Goal: Task Accomplishment & Management: Manage account settings

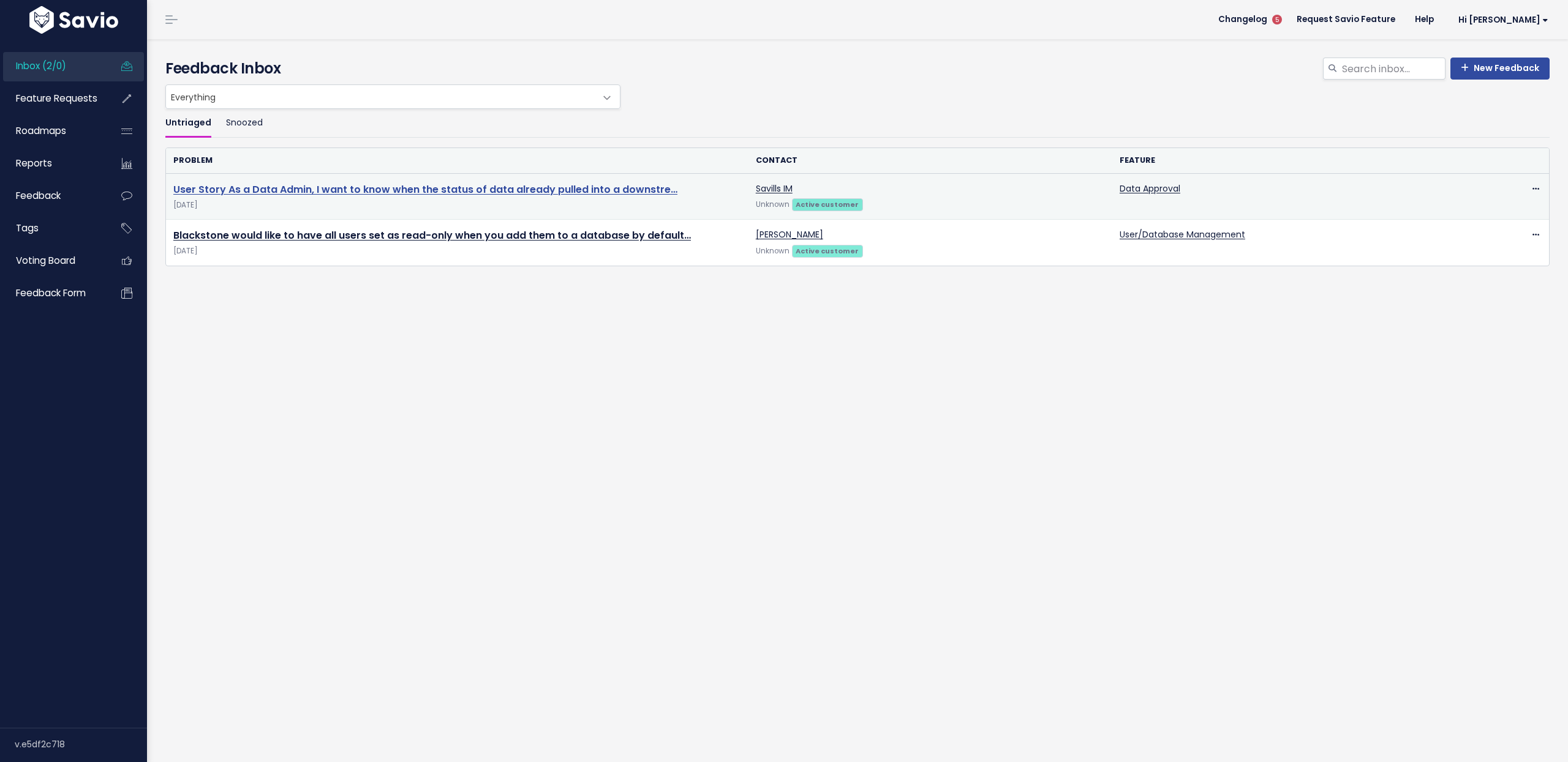
click at [442, 183] on link "User Story As a Data Admin, I want to know when the status of data already pull…" at bounding box center [426, 189] width 504 height 14
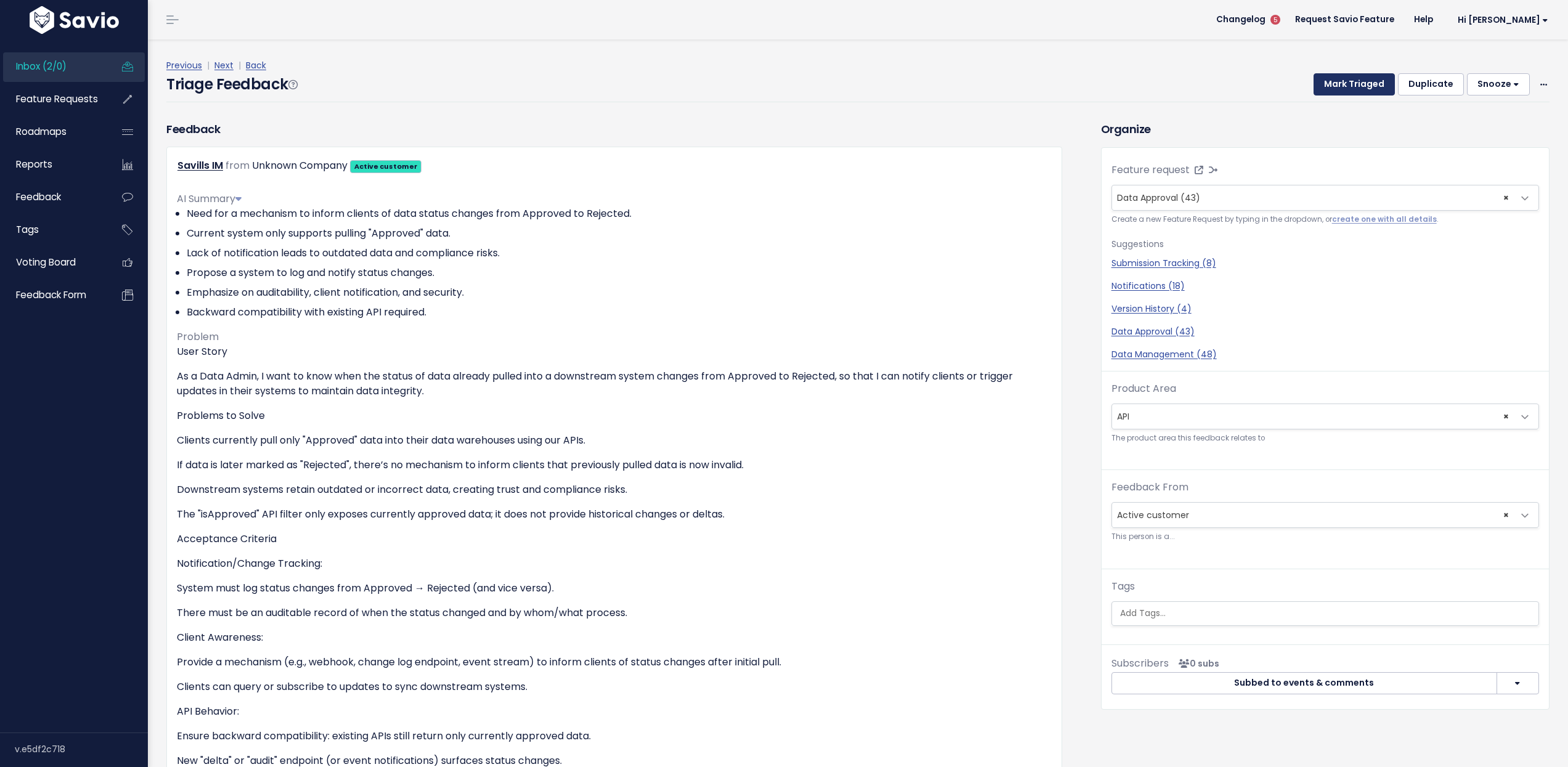
click at [1335, 80] on button "Mark Triaged" at bounding box center [1354, 84] width 82 height 22
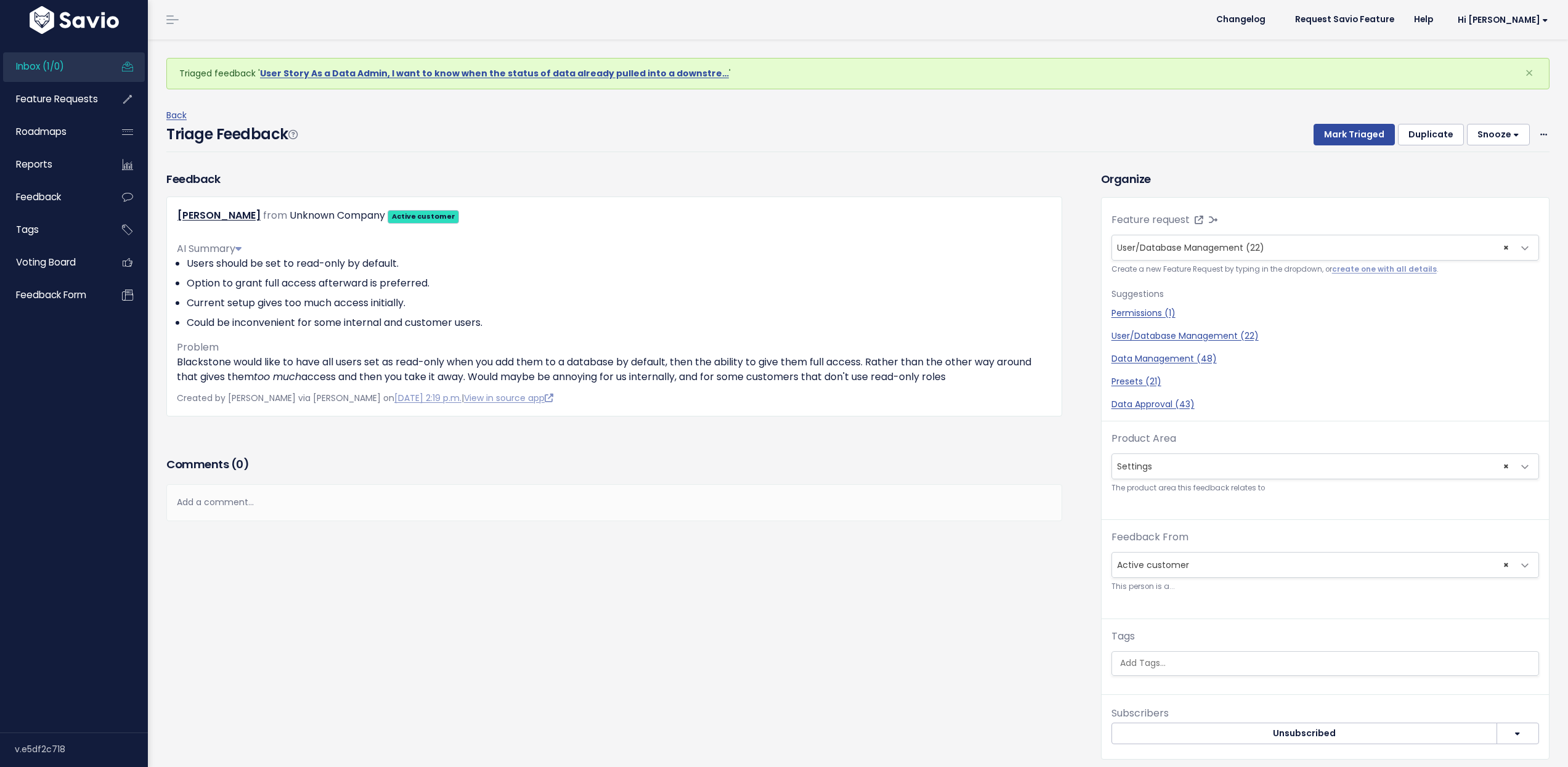
click at [1007, 127] on div "Triage Feedback Mark Triaged Duplicate Snooze 1 day 3 days 7 days 14 days Edit …" at bounding box center [858, 137] width 1383 height 29
click at [57, 194] on span "Feedback" at bounding box center [38, 197] width 45 height 13
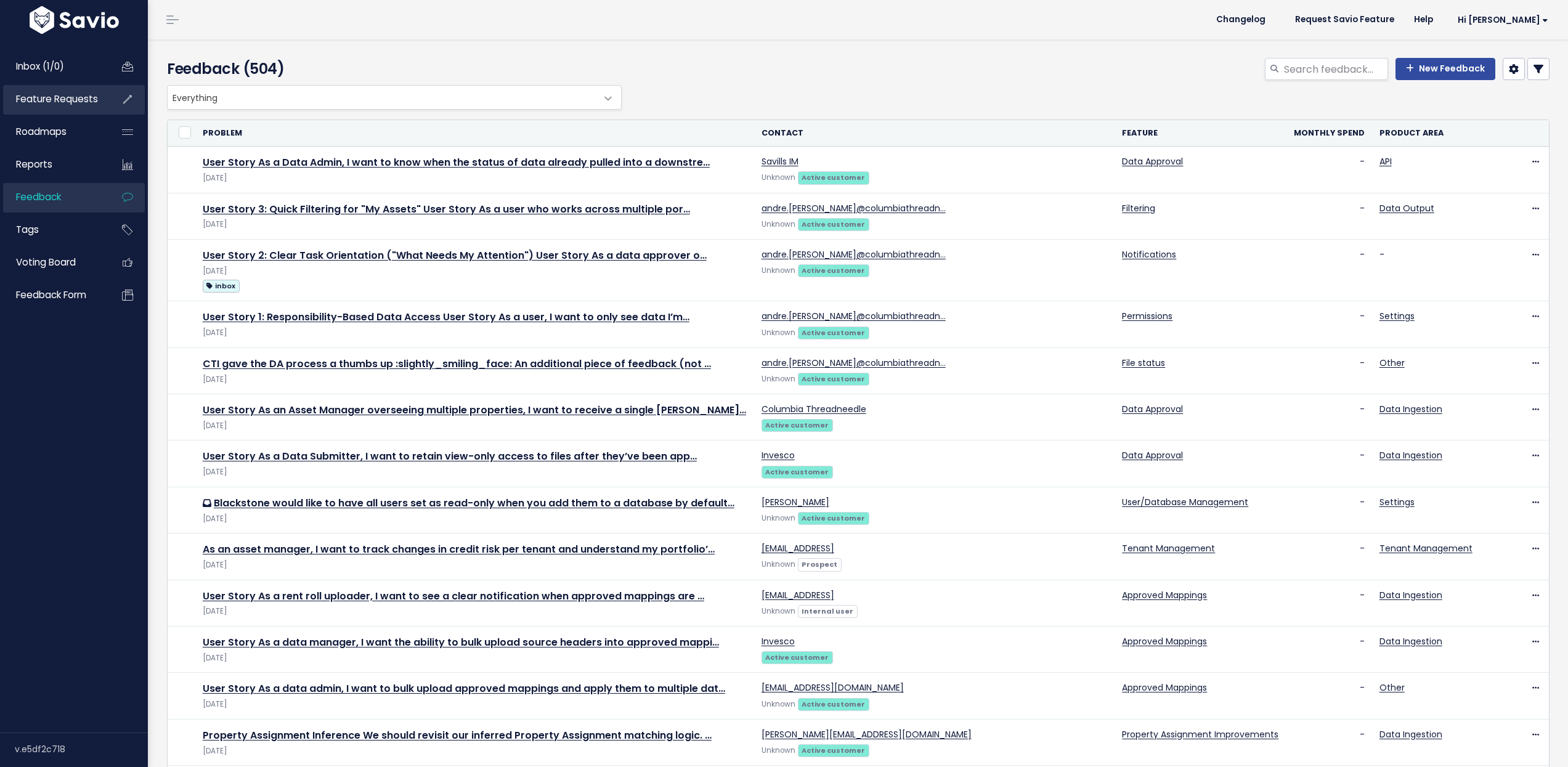
click at [89, 104] on span "Feature Requests" at bounding box center [57, 99] width 82 height 13
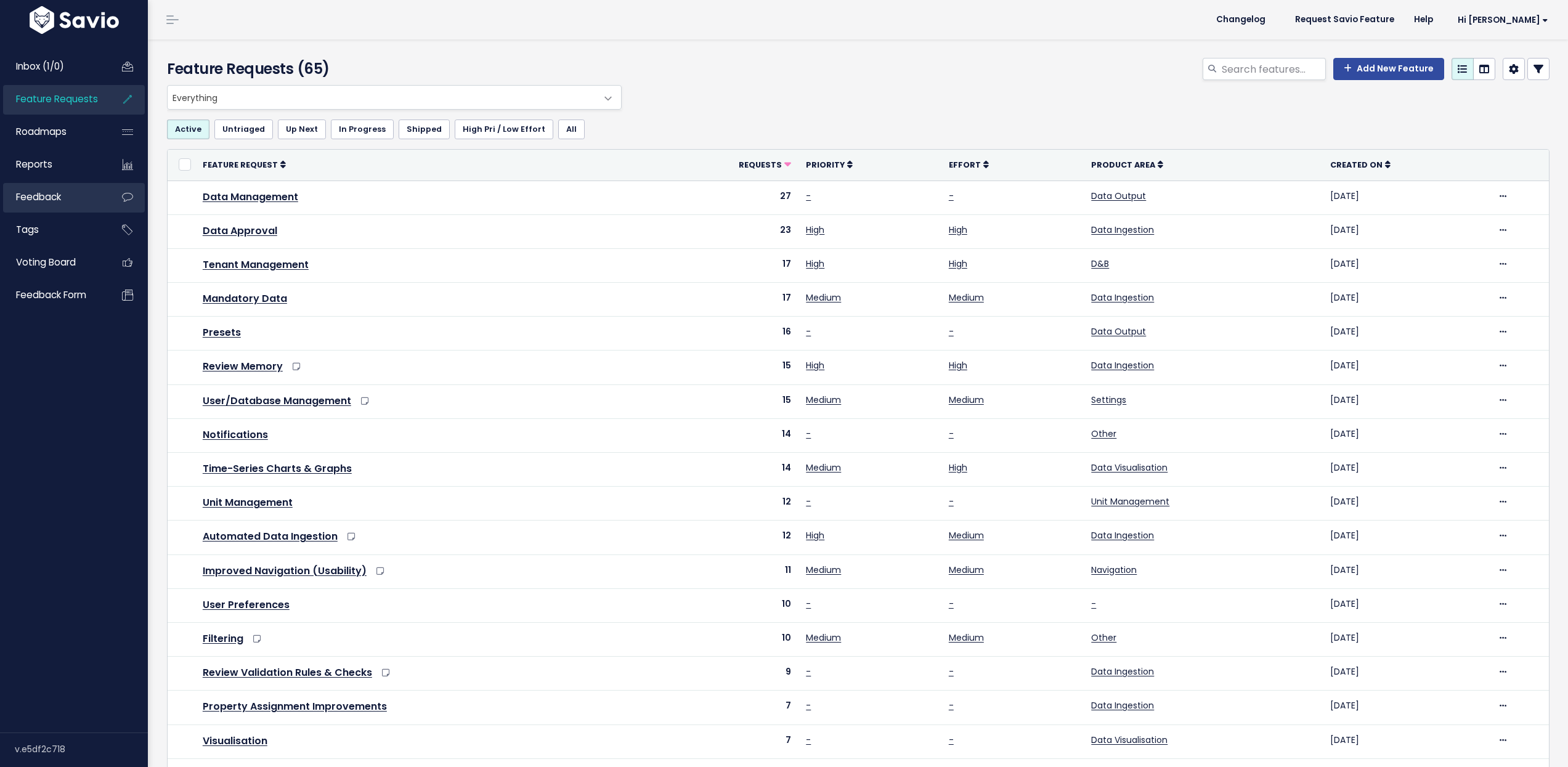
click at [70, 191] on link "Feedback" at bounding box center [52, 197] width 99 height 28
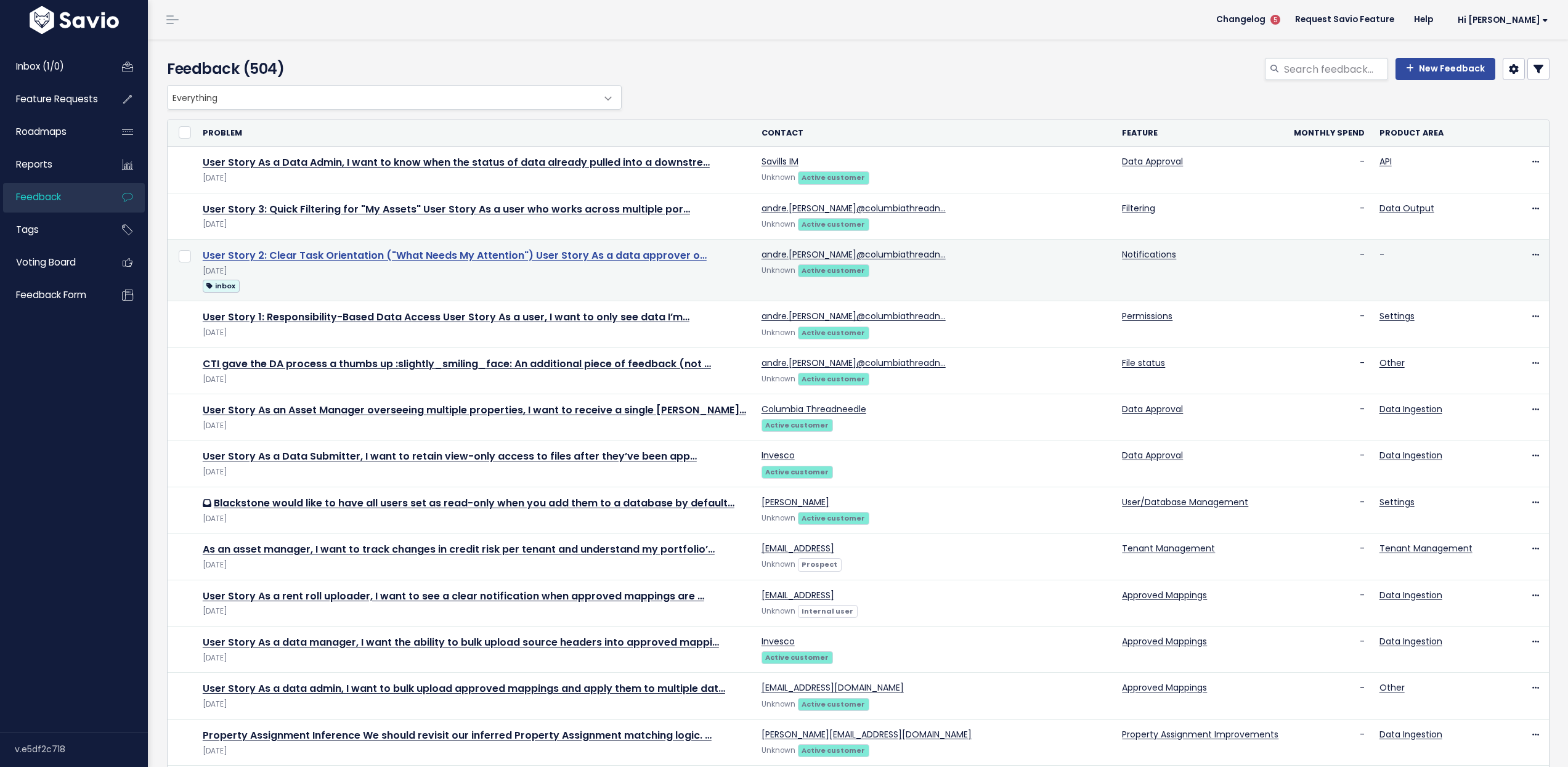
click at [342, 260] on link "User Story 2: Clear Task Orientation ("What Needs My Attention") User Story As …" at bounding box center [455, 255] width 504 height 14
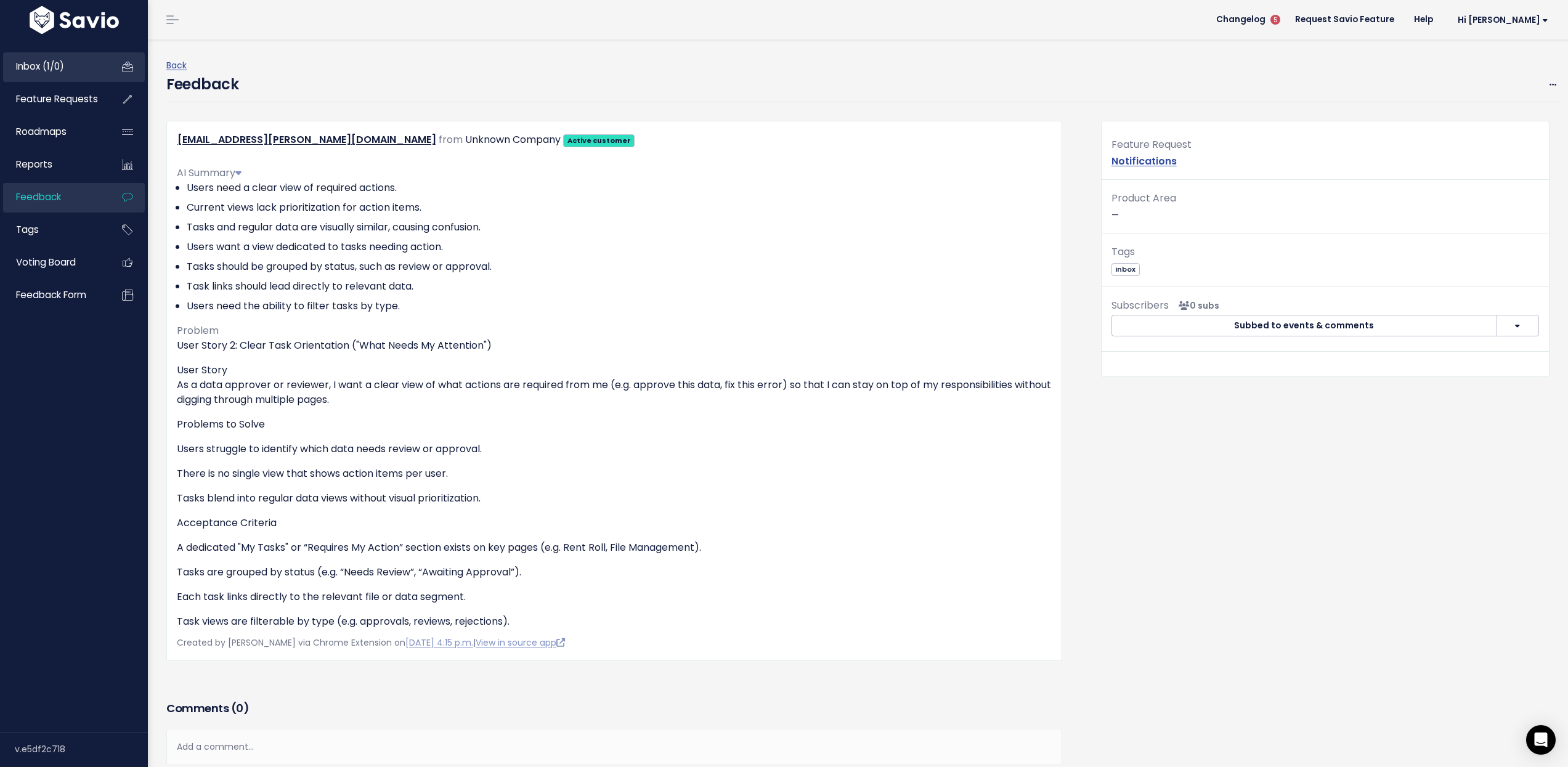
click at [54, 64] on span "Inbox (1/0)" at bounding box center [40, 67] width 48 height 13
